Goal: Information Seeking & Learning: Learn about a topic

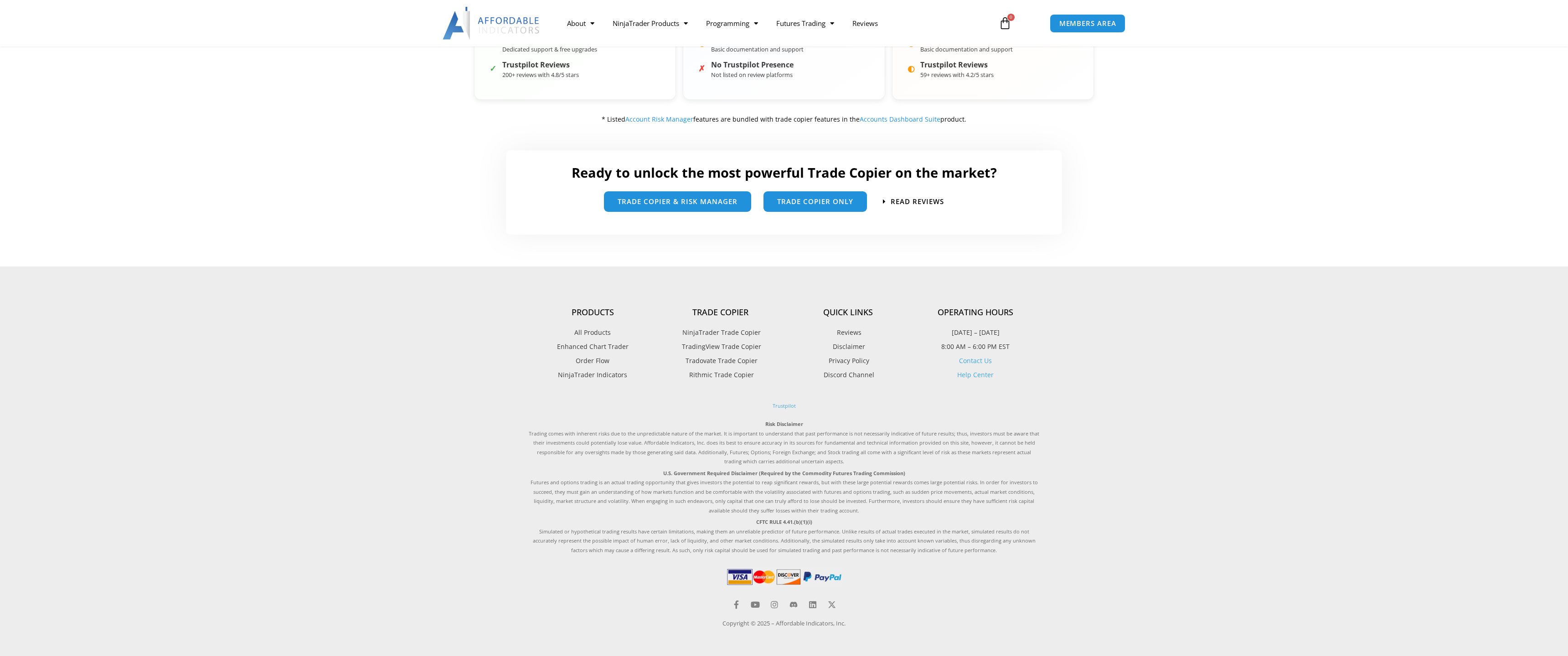
scroll to position [473, 0]
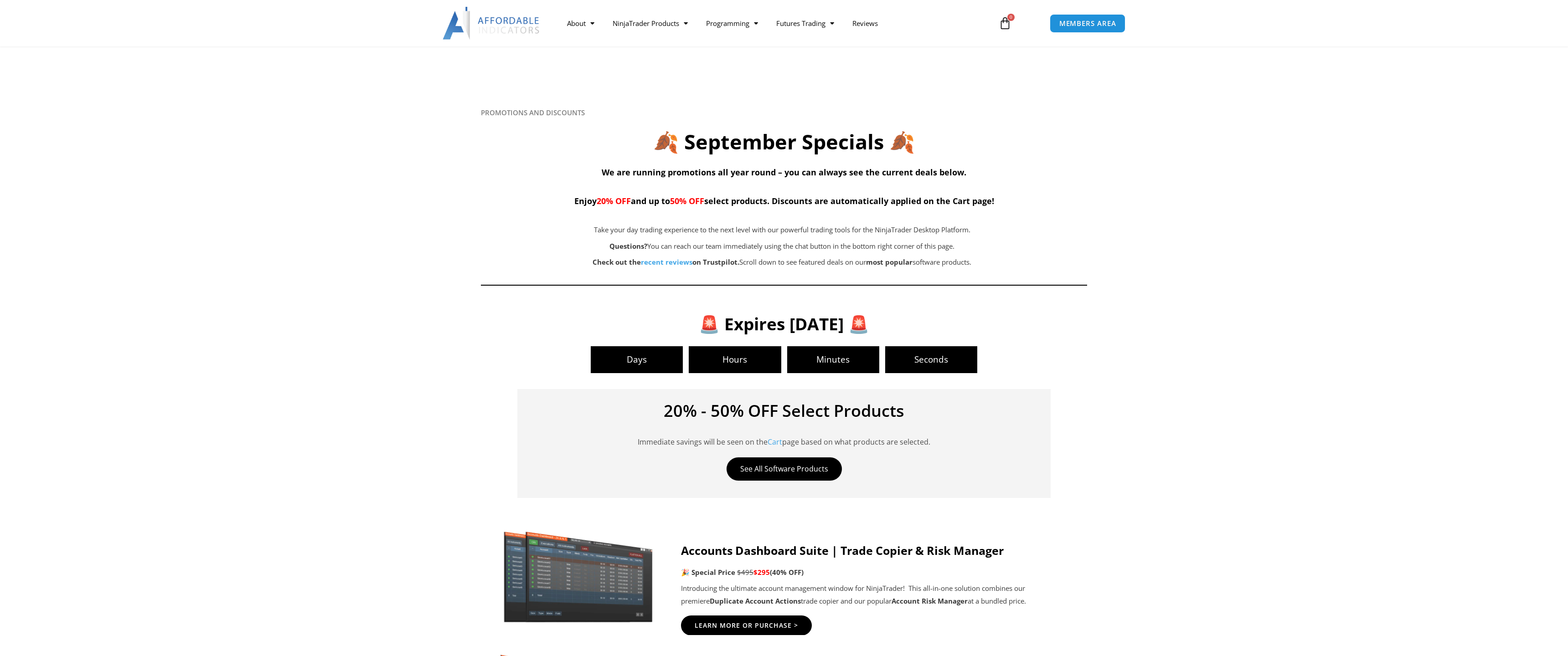
scroll to position [1608, 0]
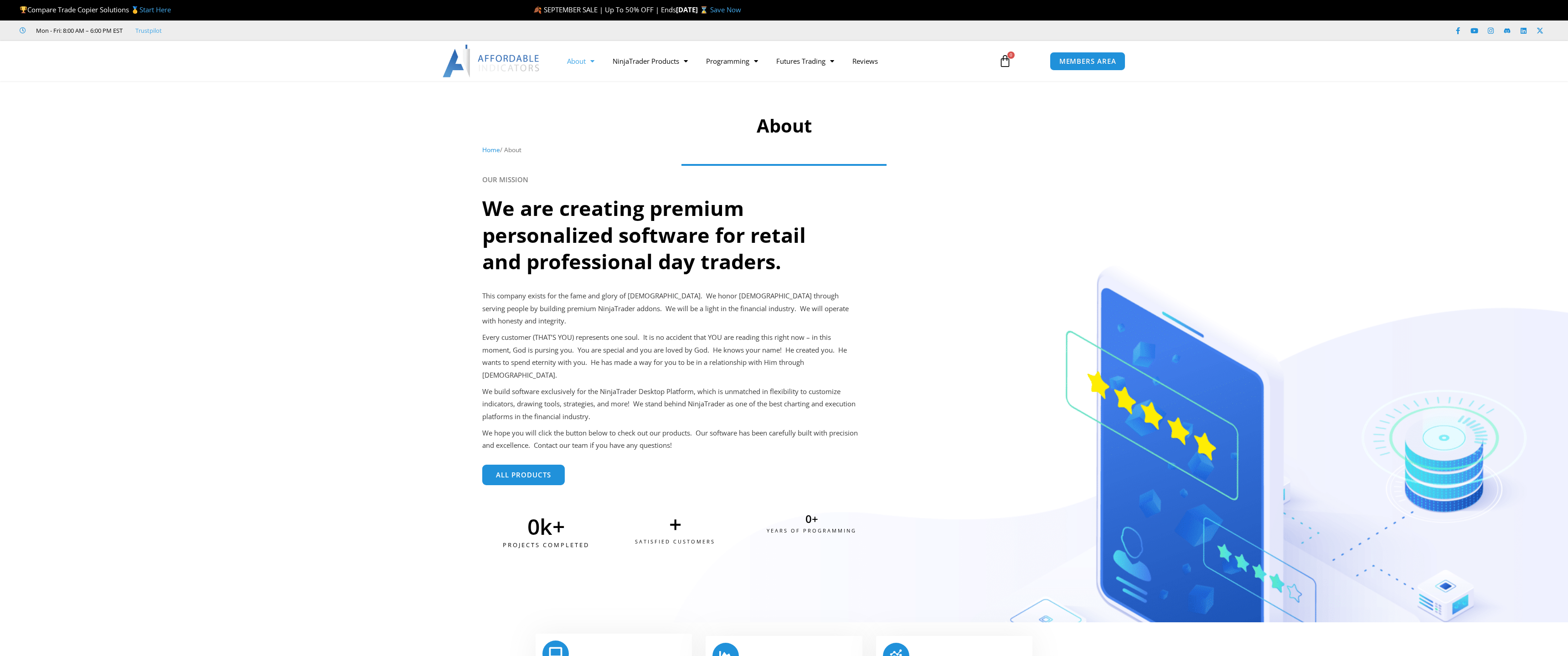
scroll to position [486, 0]
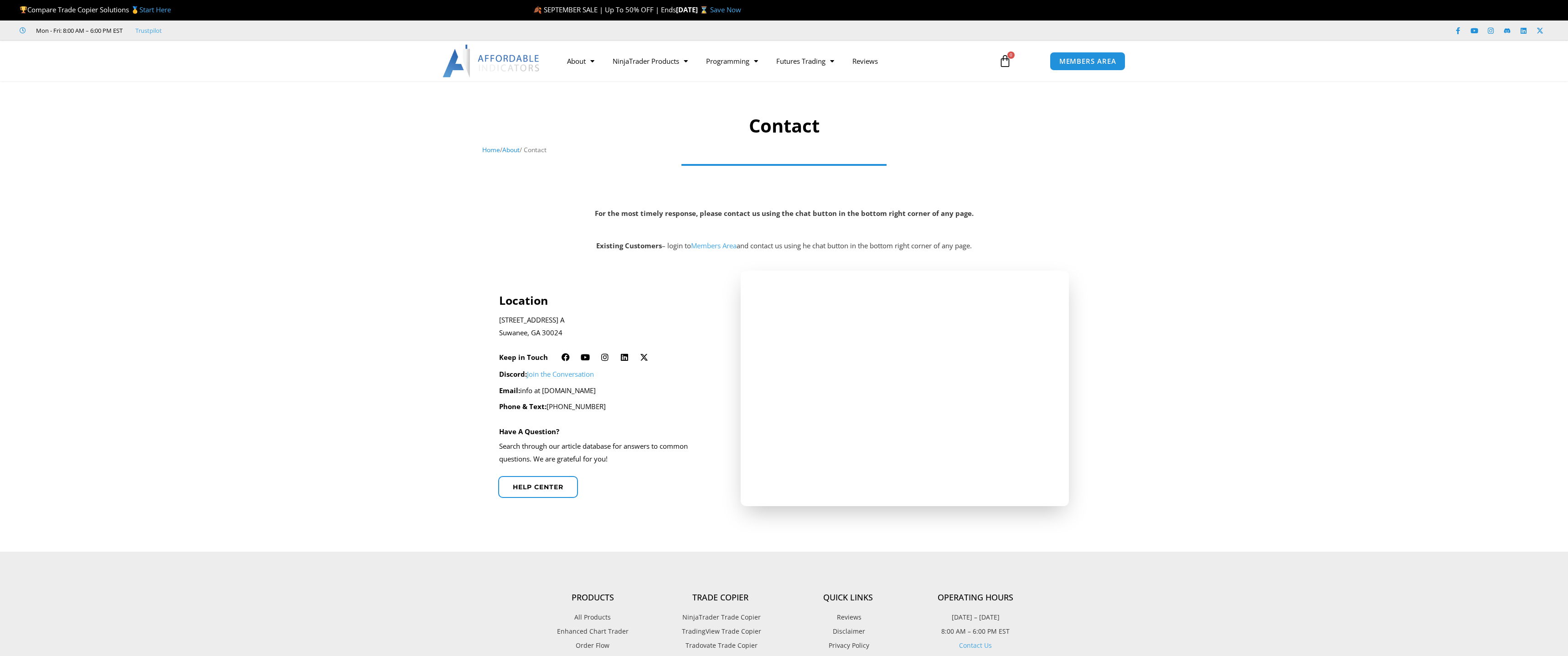
scroll to position [285, 0]
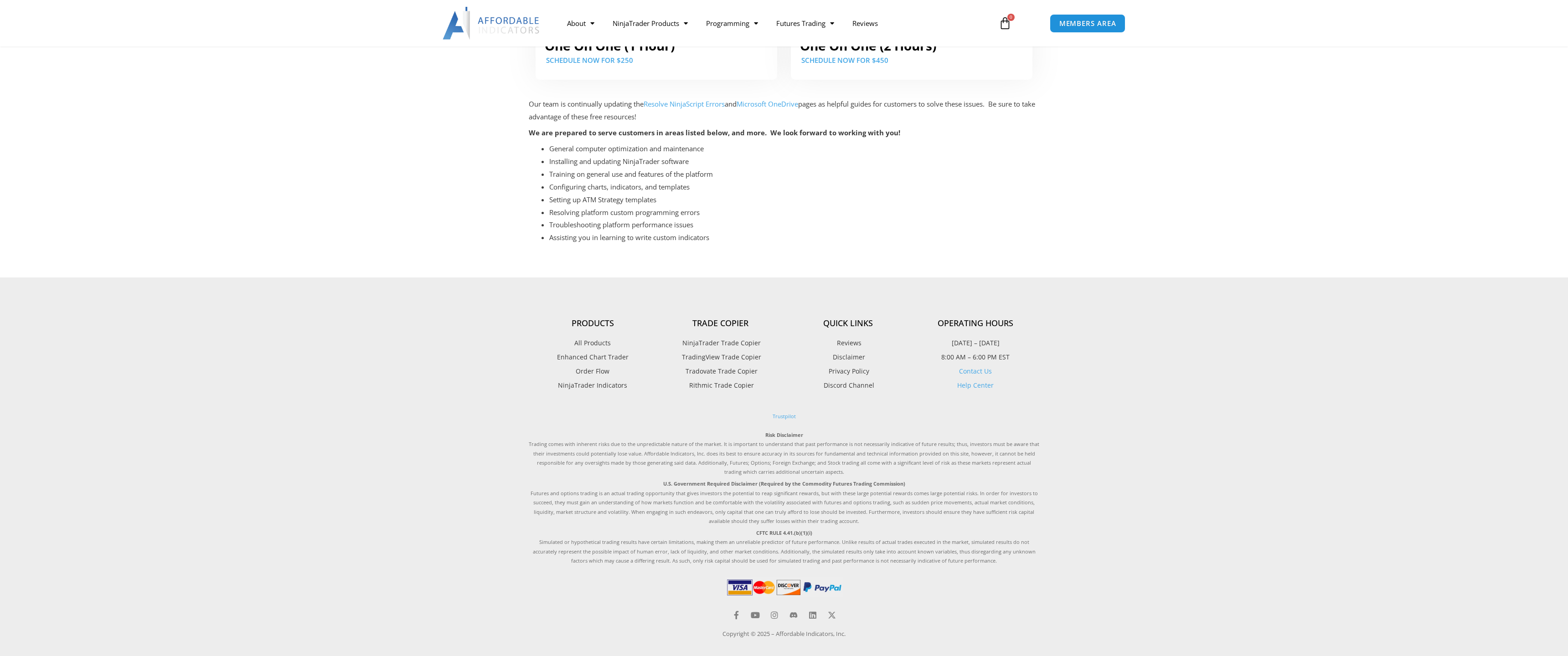
scroll to position [273, 0]
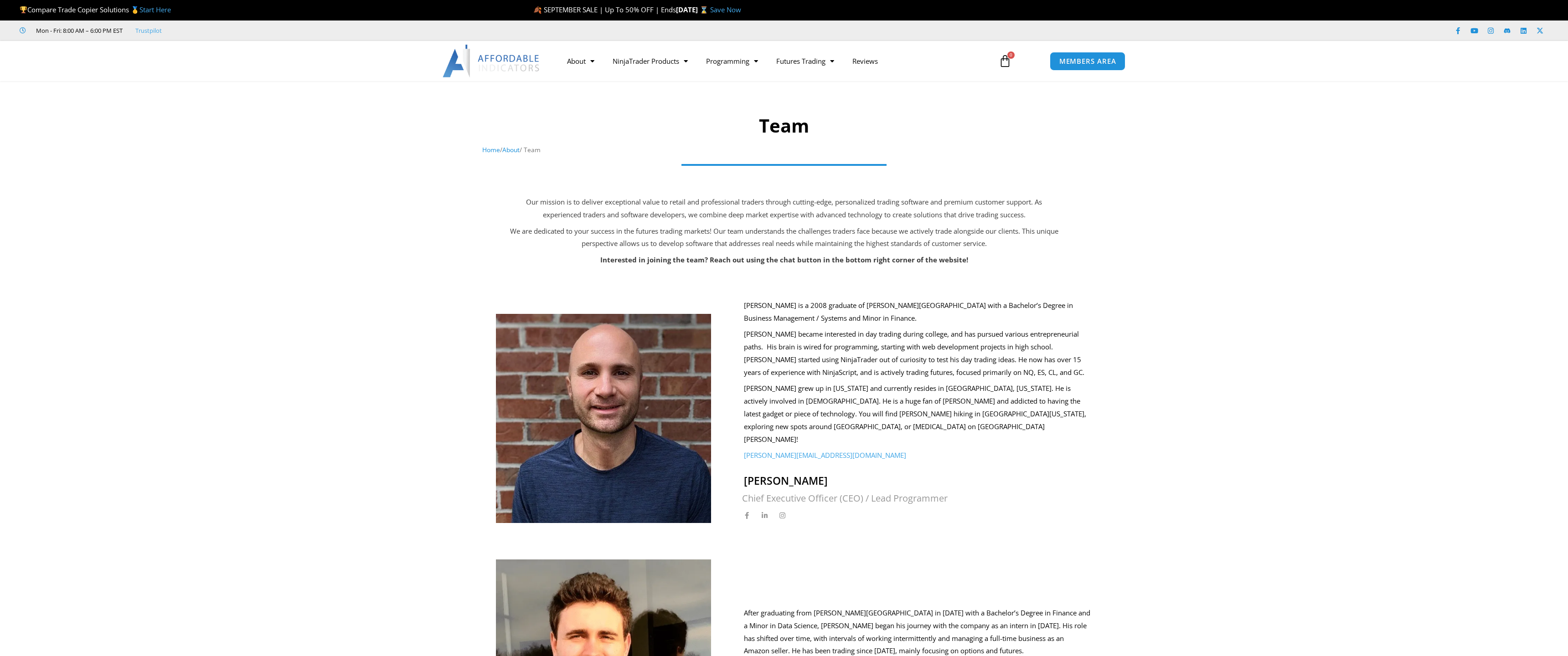
scroll to position [779, 0]
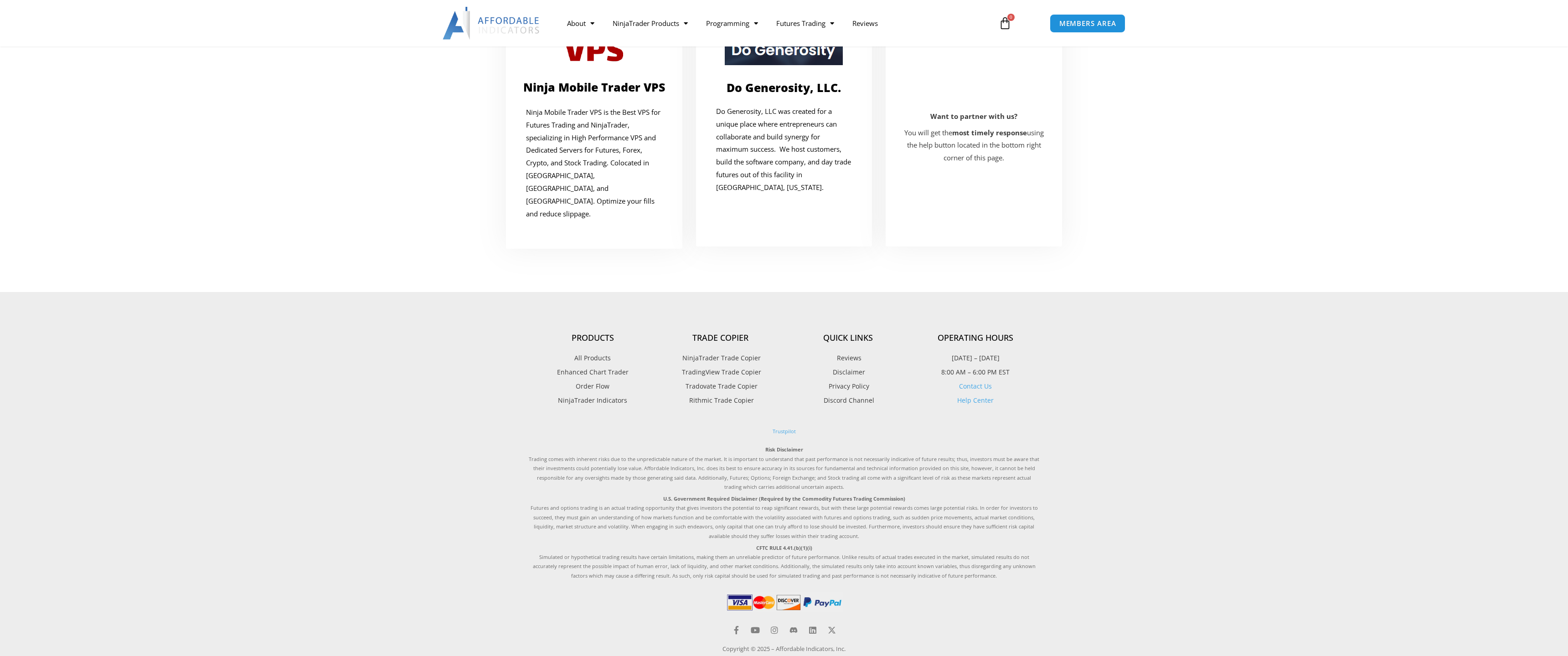
scroll to position [190, 0]
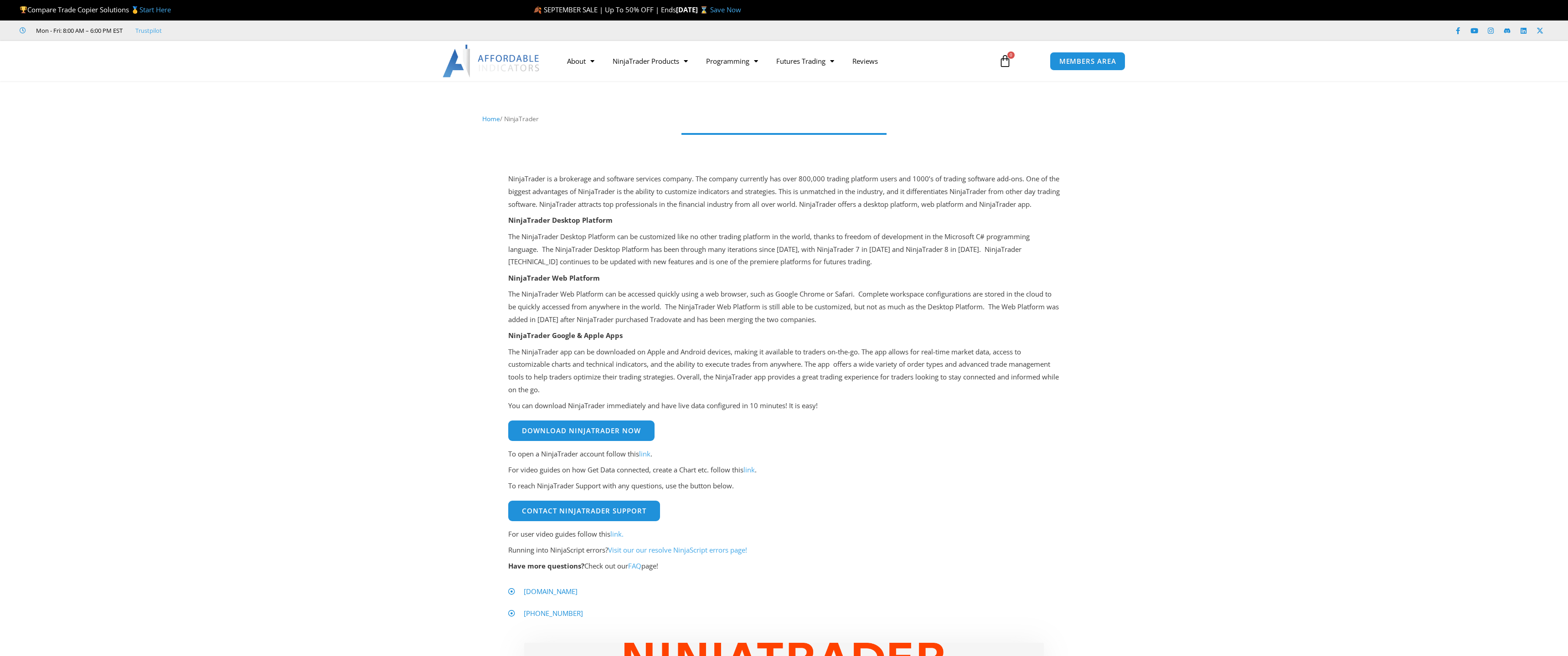
scroll to position [461, 0]
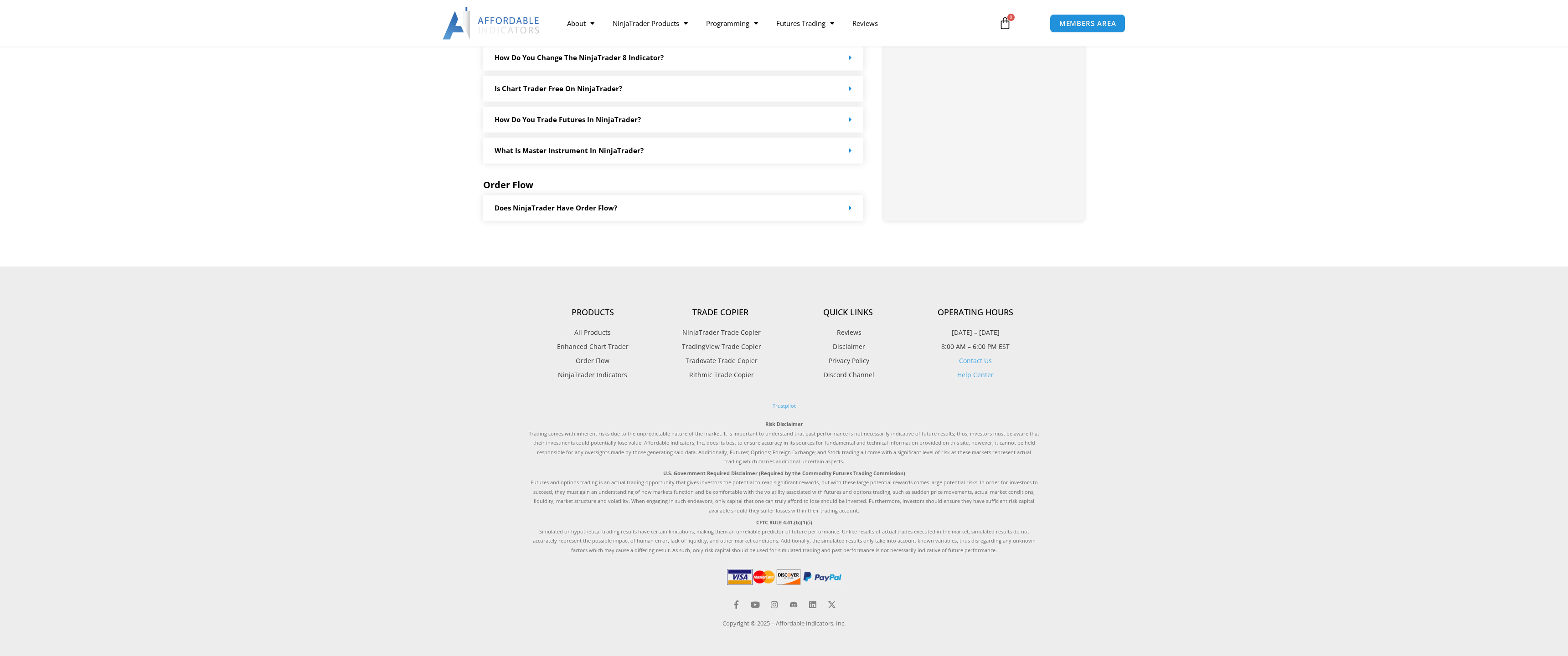
scroll to position [744, 0]
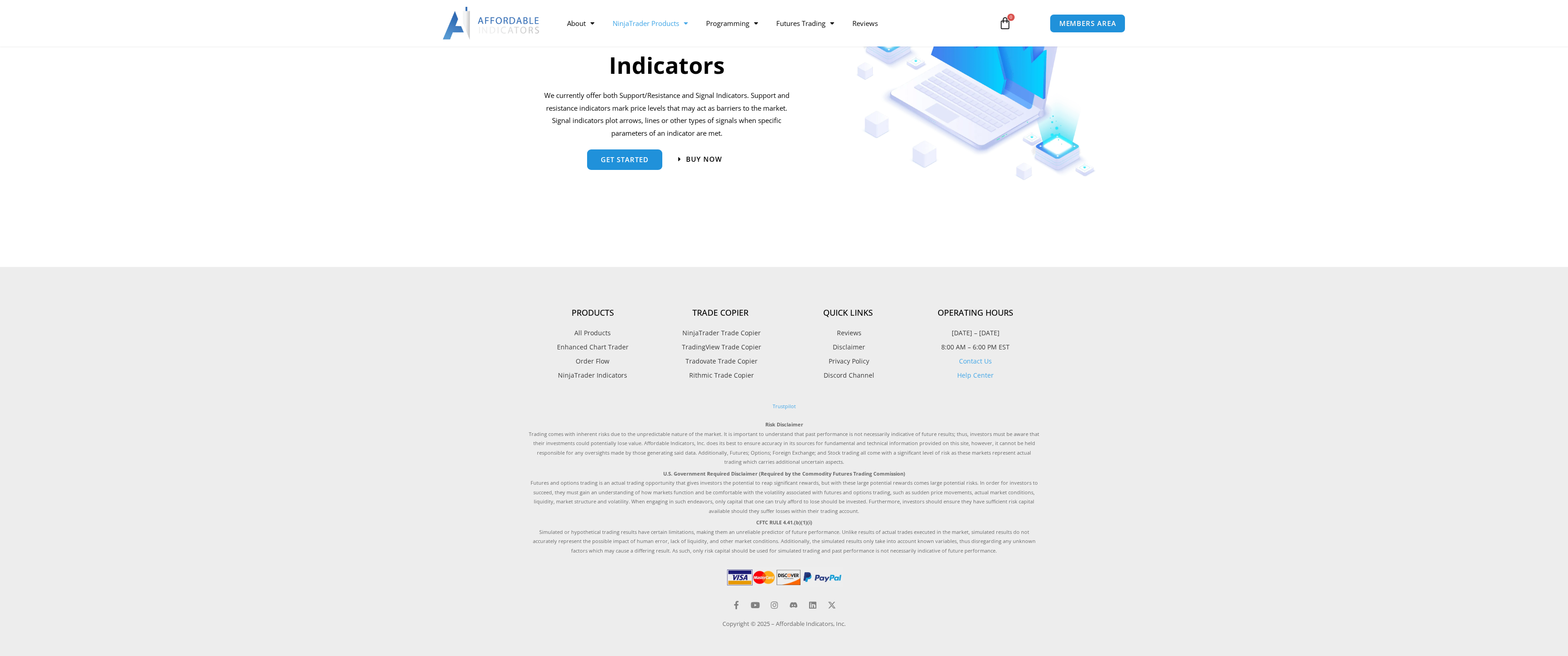
scroll to position [991, 0]
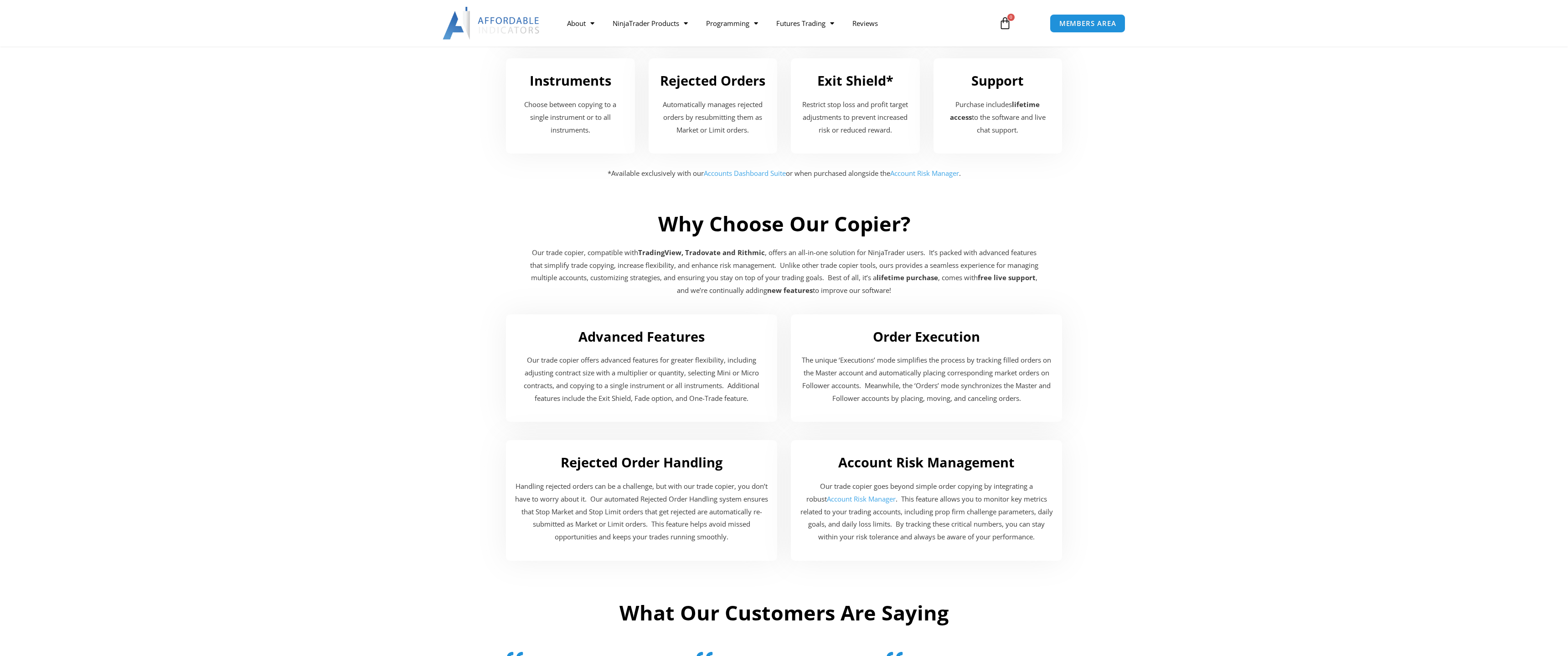
scroll to position [1274, 0]
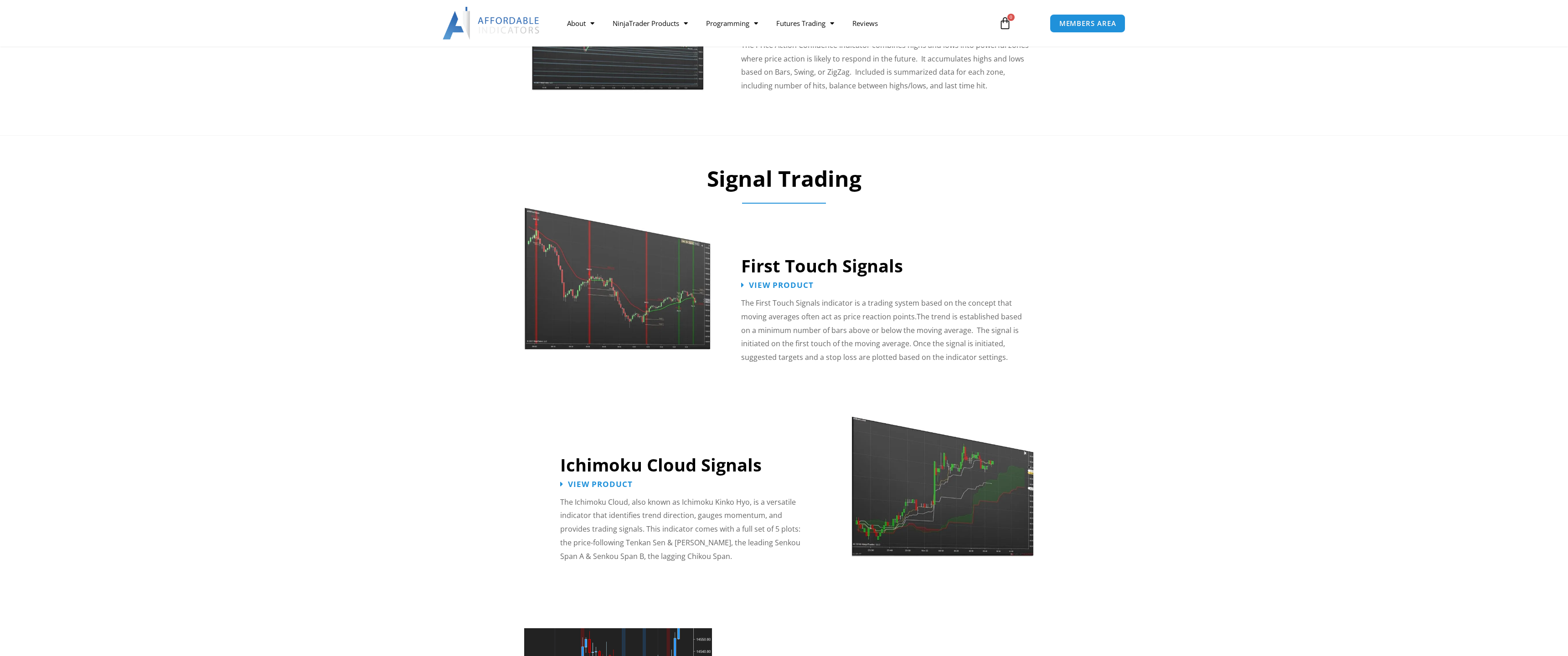
scroll to position [1274, 0]
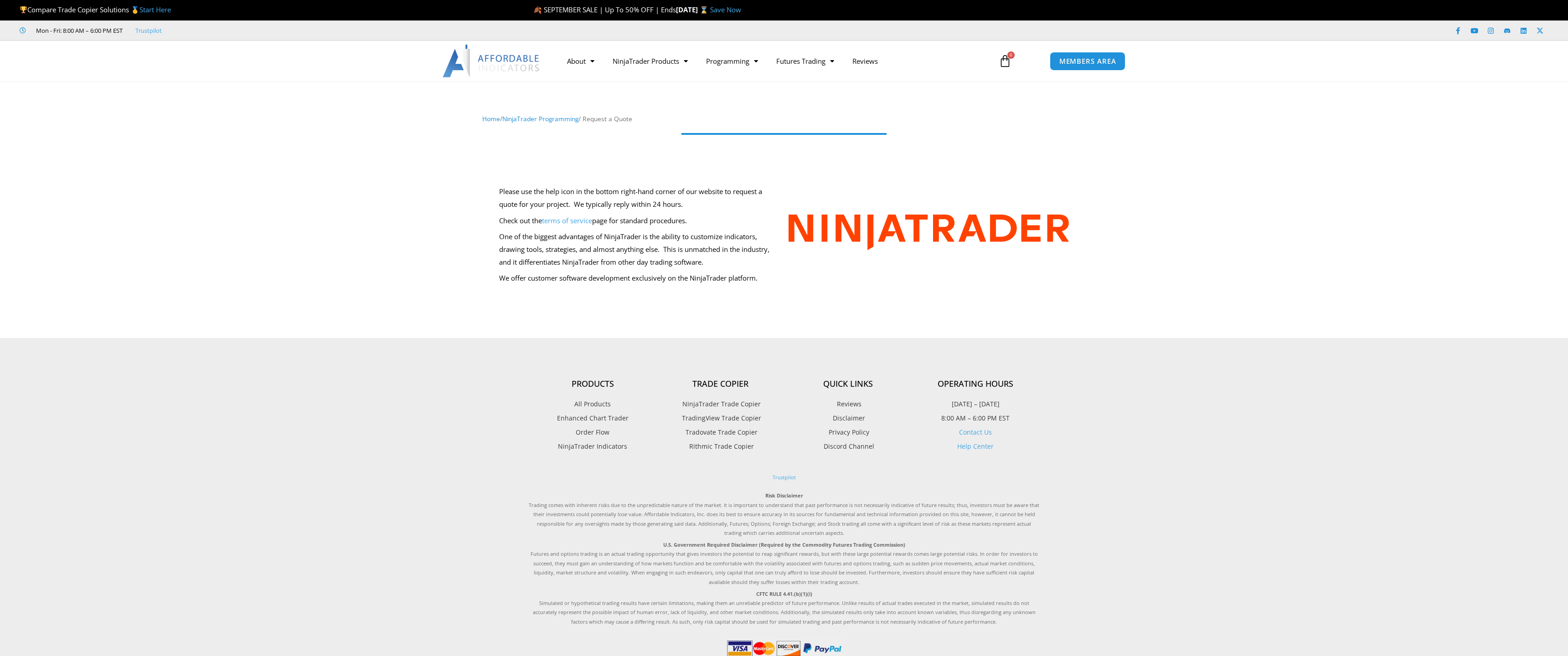
scroll to position [71, 0]
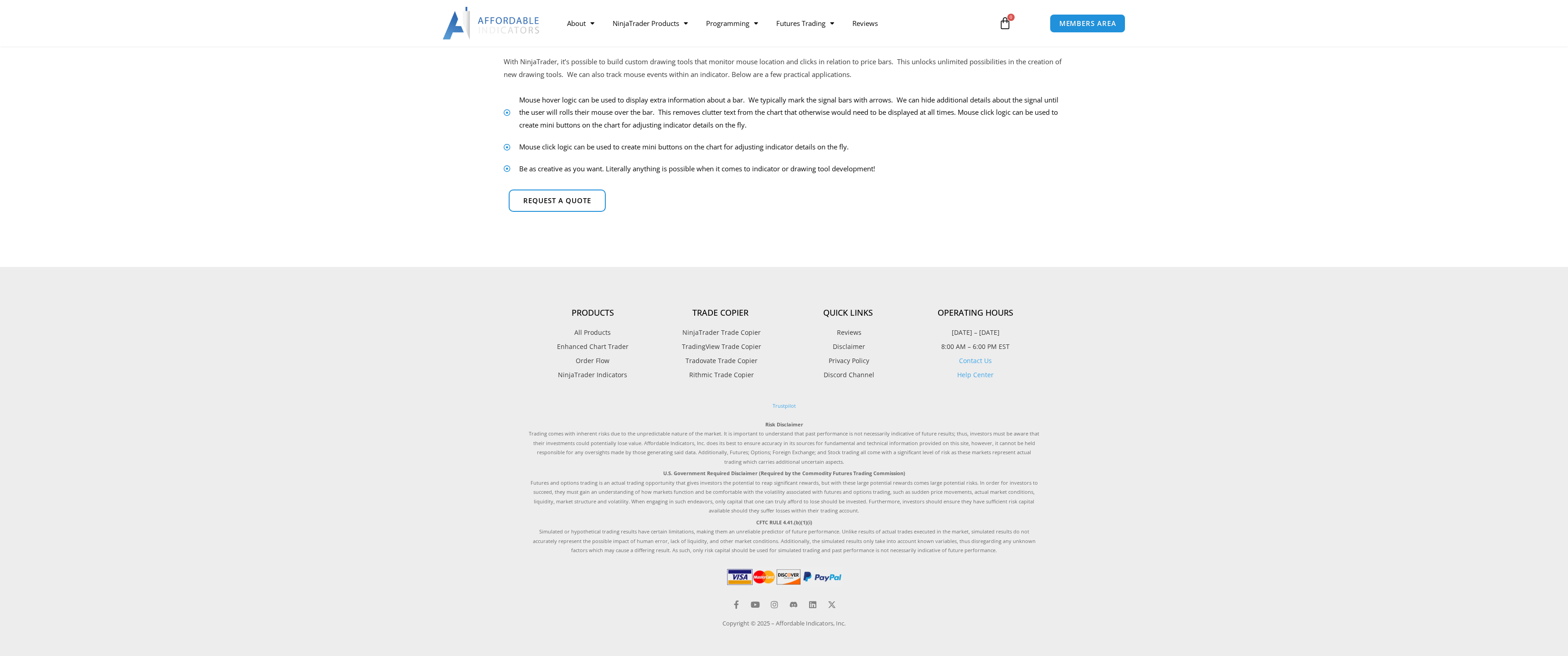
scroll to position [152, 0]
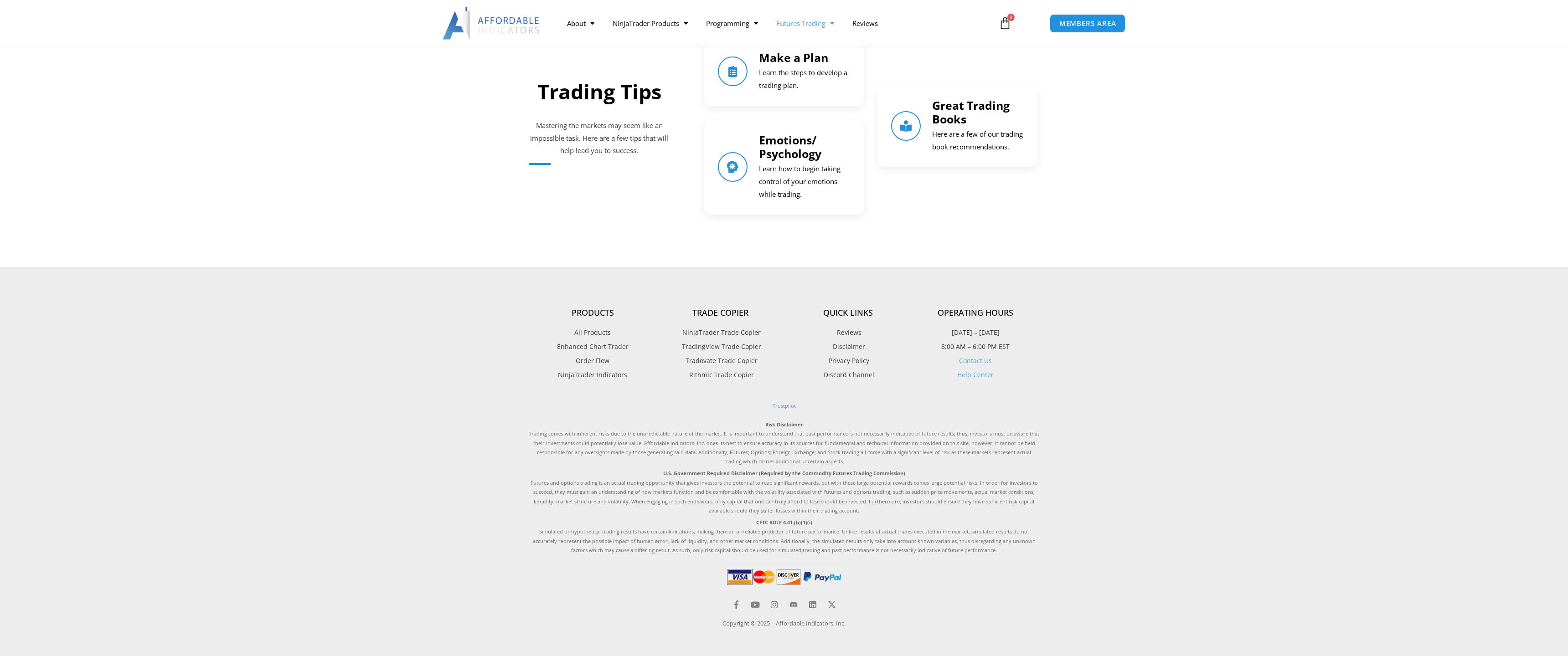
scroll to position [1181, 0]
